Goal: Transaction & Acquisition: Download file/media

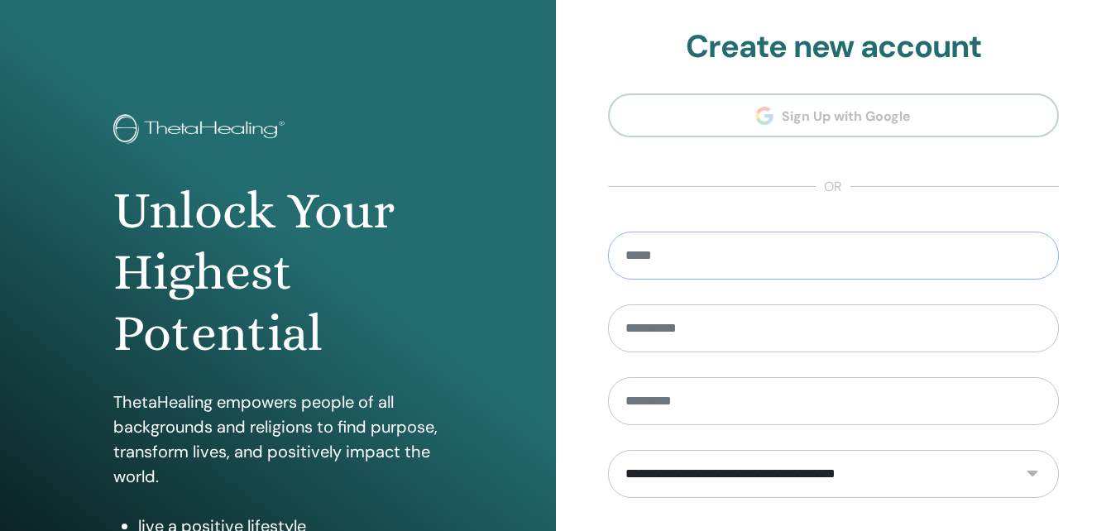
click at [684, 269] on input "email" at bounding box center [834, 256] width 452 height 48
type input "**********"
type input "*****"
type input "**********"
click at [466, 58] on div "Unlock Your Highest Potential ThetaHealing empowers people of all backgrounds a…" at bounding box center [278, 397] width 556 height 794
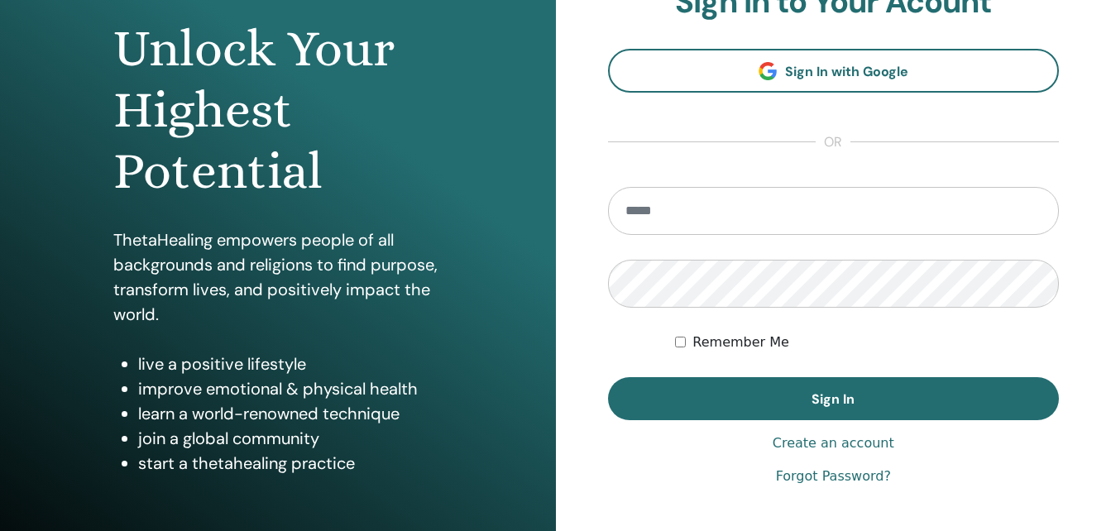
scroll to position [165, 0]
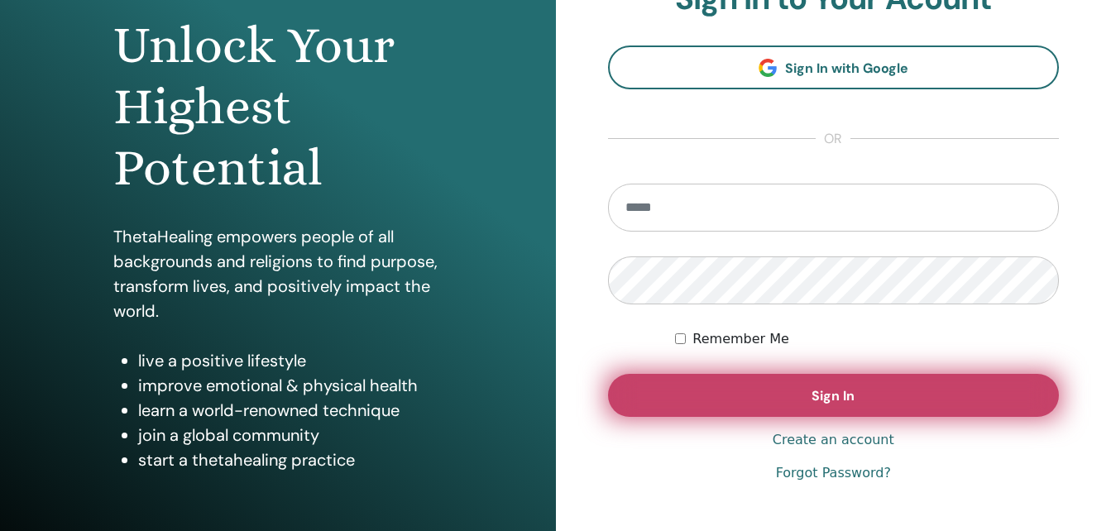
type input "**********"
click at [768, 388] on button "Sign In" at bounding box center [834, 395] width 452 height 43
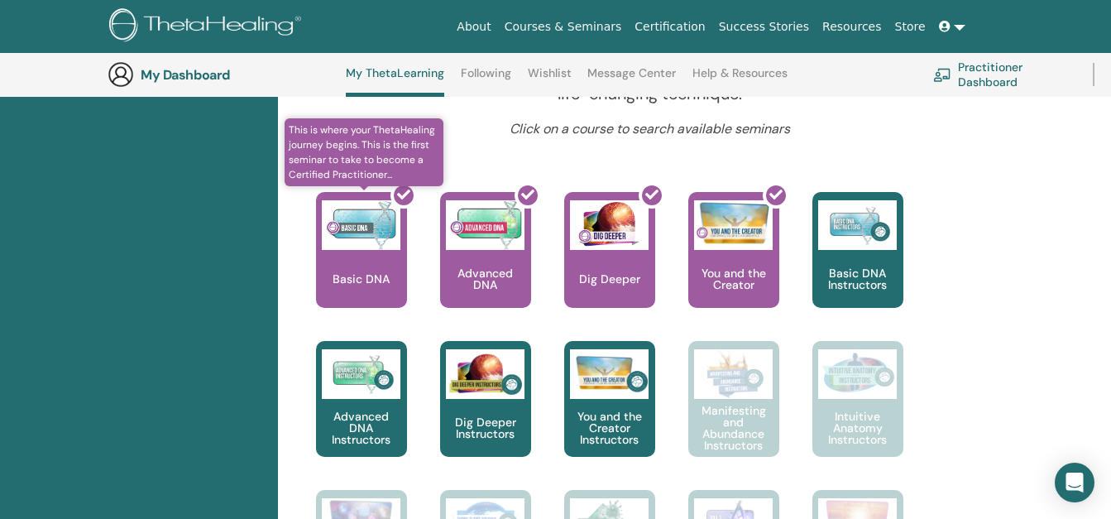
scroll to position [623, 0]
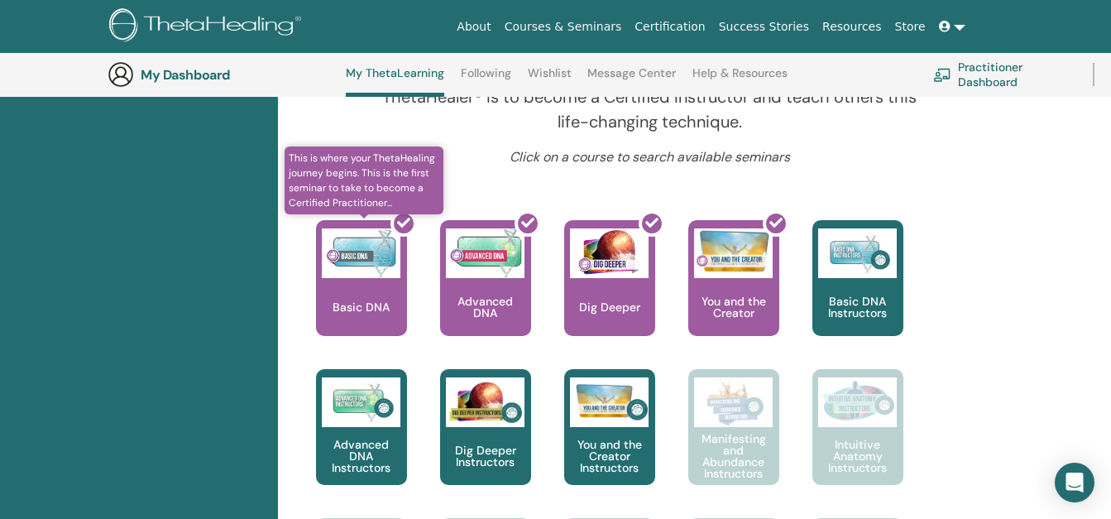
click at [395, 231] on div at bounding box center [403, 223] width 26 height 26
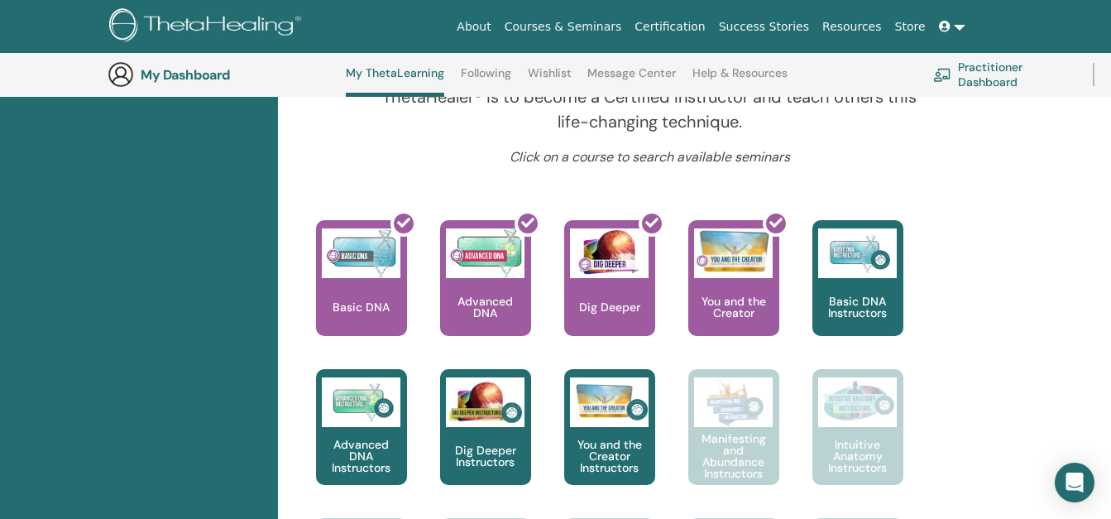
scroll to position [623, 0]
drag, startPoint x: 376, startPoint y: 250, endPoint x: 296, endPoint y: 263, distance: 80.5
click at [296, 263] on div "This is where your ThetaHealing journey begins. This is the first seminar to ta…" at bounding box center [345, 294] width 124 height 149
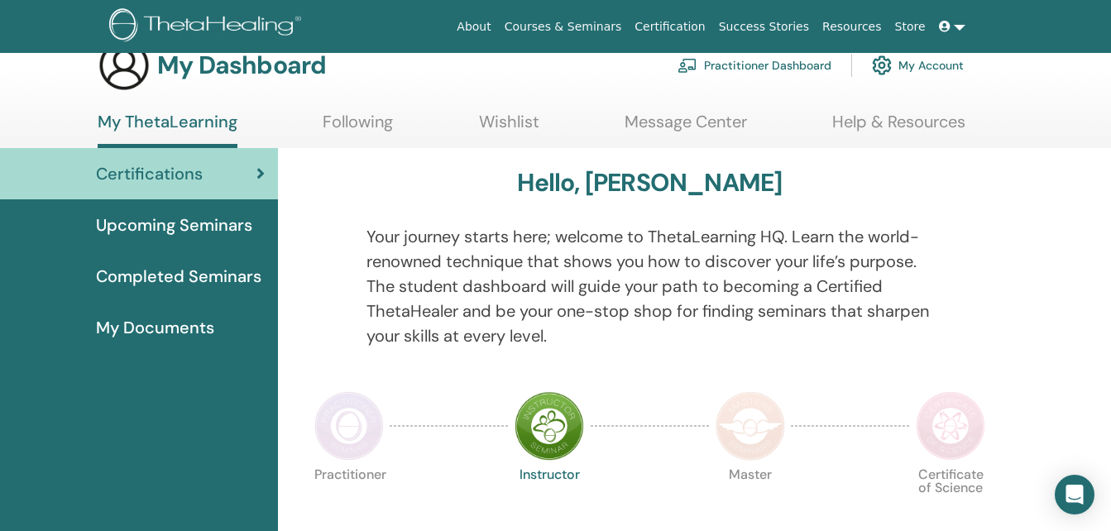
scroll to position [0, 0]
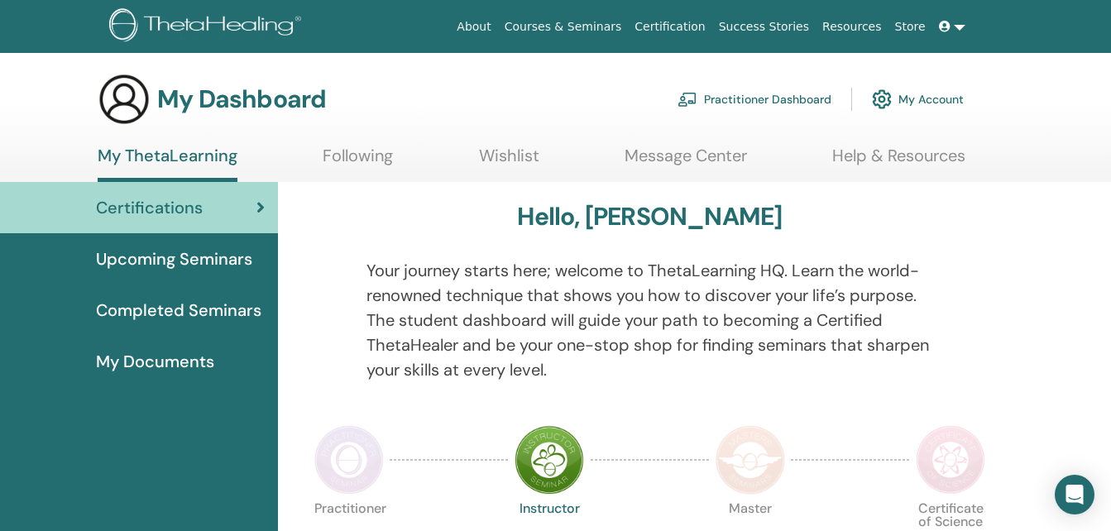
click at [210, 304] on span "Completed Seminars" at bounding box center [178, 310] width 165 height 25
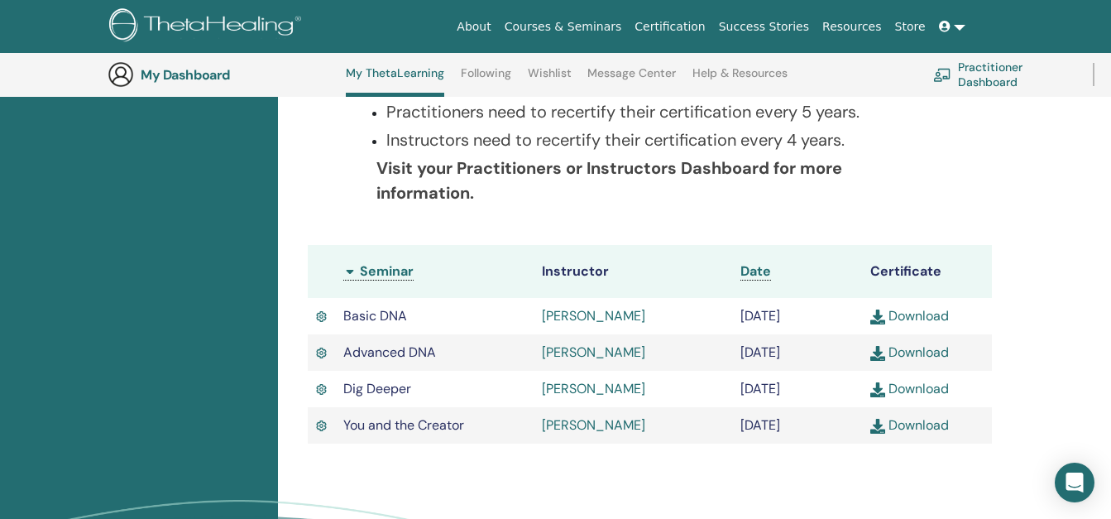
scroll to position [375, 0]
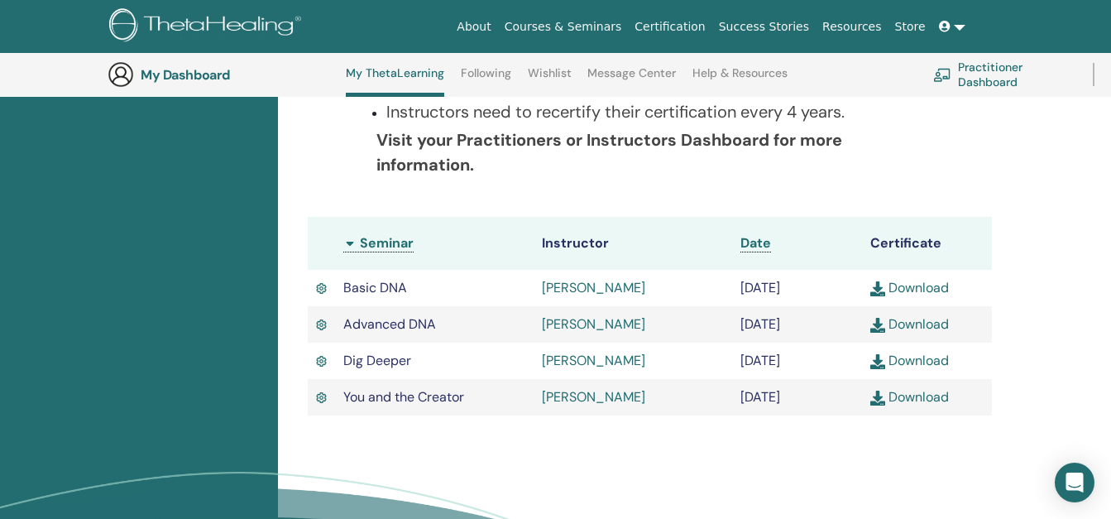
click at [917, 281] on link "Download" at bounding box center [909, 287] width 79 height 17
click at [1041, 223] on div "Completed Seminars Below you can find your completed seminars. If you see missi…" at bounding box center [694, 244] width 833 height 786
click at [928, 332] on link "Download" at bounding box center [909, 323] width 79 height 17
click at [1050, 228] on div "Completed Seminars Below you can find your completed seminars. If you see missi…" at bounding box center [694, 244] width 833 height 786
click at [940, 369] on link "Download" at bounding box center [909, 360] width 79 height 17
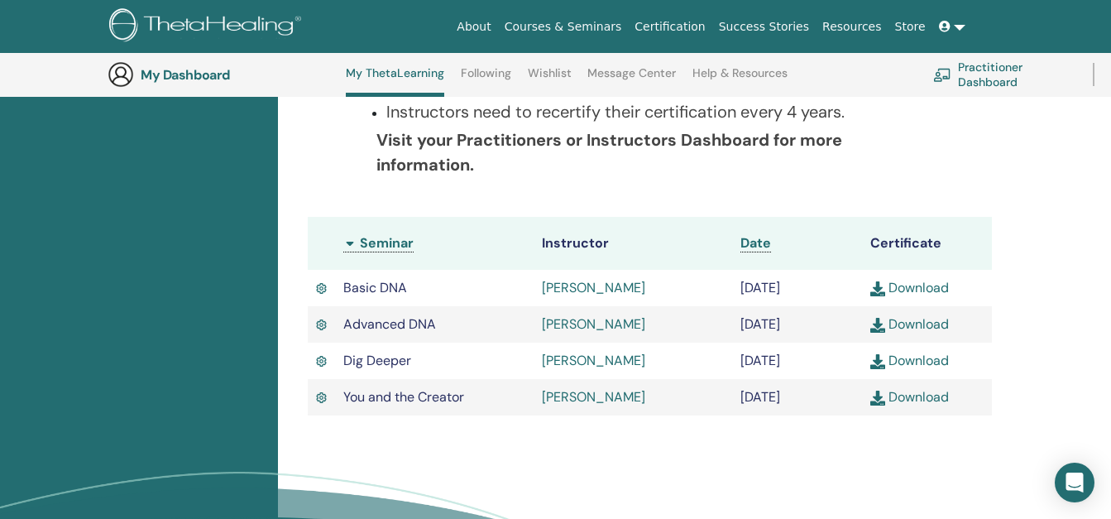
click at [1028, 262] on div "Completed Seminars Below you can find your completed seminars. If you see missi…" at bounding box center [694, 244] width 833 height 786
click at [936, 405] on link "Download" at bounding box center [909, 396] width 79 height 17
click at [1054, 203] on div "Completed Seminars Below you can find your completed seminars. If you see missi…" at bounding box center [694, 244] width 833 height 786
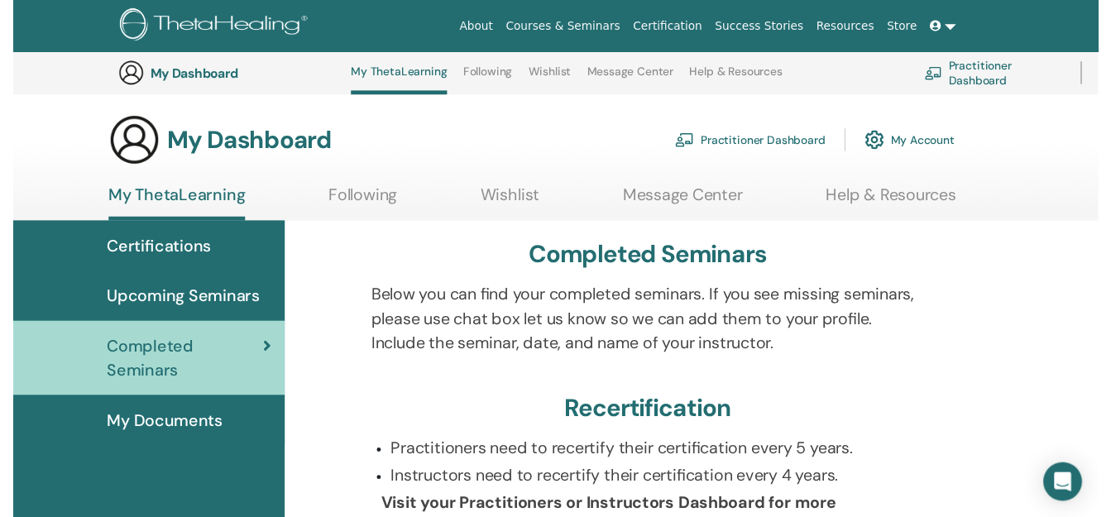
scroll to position [419, 0]
